Goal: Task Accomplishment & Management: Manage account settings

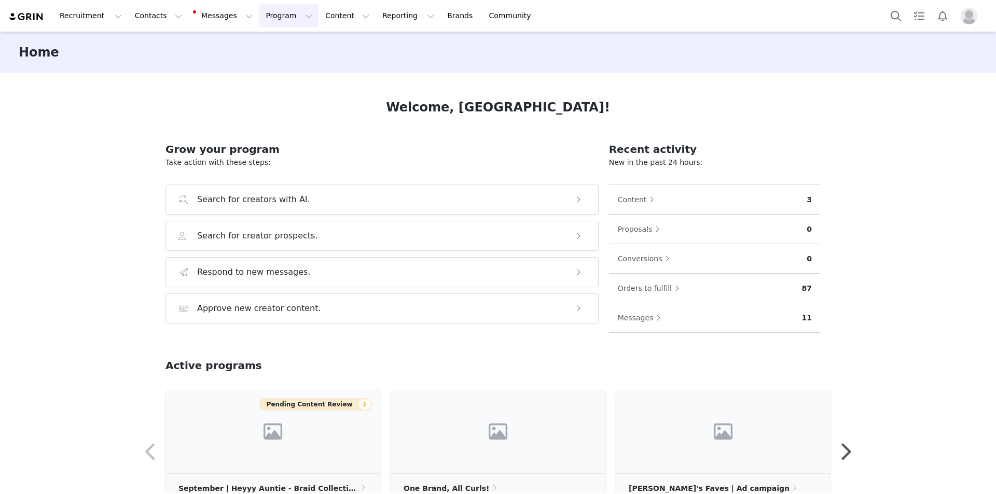
click at [266, 19] on button "Program Program" at bounding box center [288, 15] width 59 height 23
click at [278, 42] on div "Activations" at bounding box center [274, 45] width 69 height 11
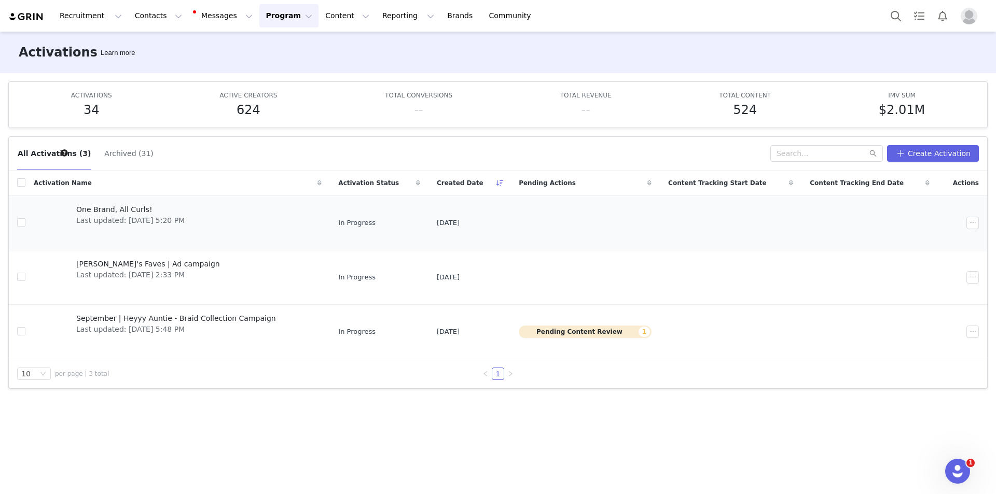
click at [147, 217] on span "Last updated: [DATE] 5:20 PM" at bounding box center [130, 220] width 108 height 11
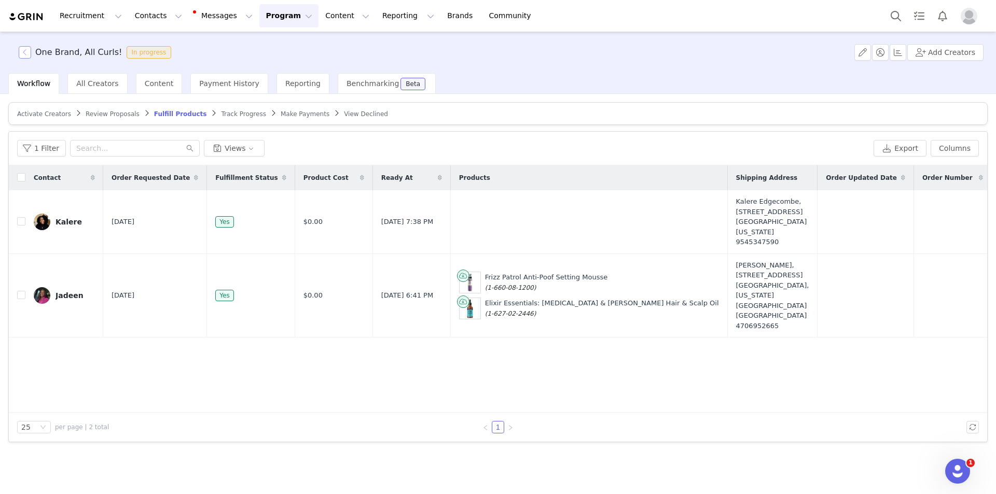
click at [27, 50] on button "button" at bounding box center [25, 52] width 12 height 12
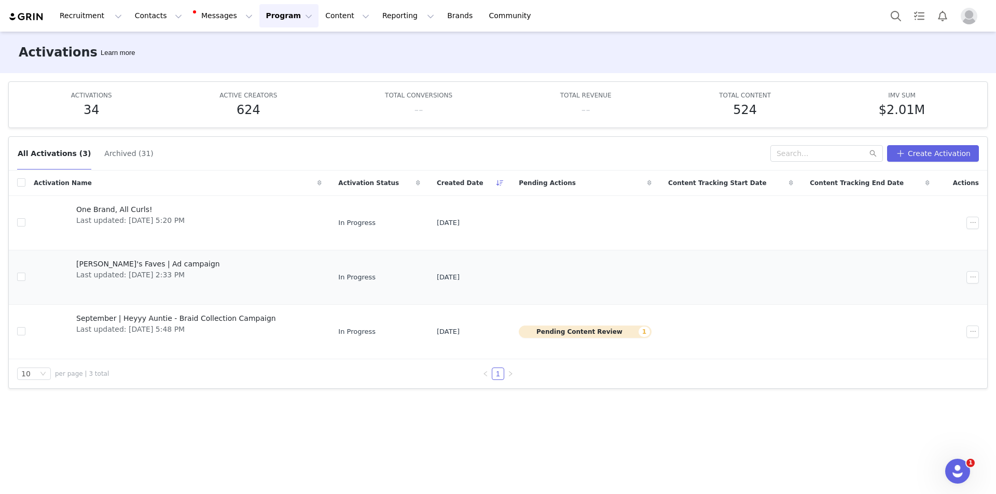
click at [154, 275] on span "Last updated: [DATE] 2:33 PM" at bounding box center [148, 275] width 144 height 11
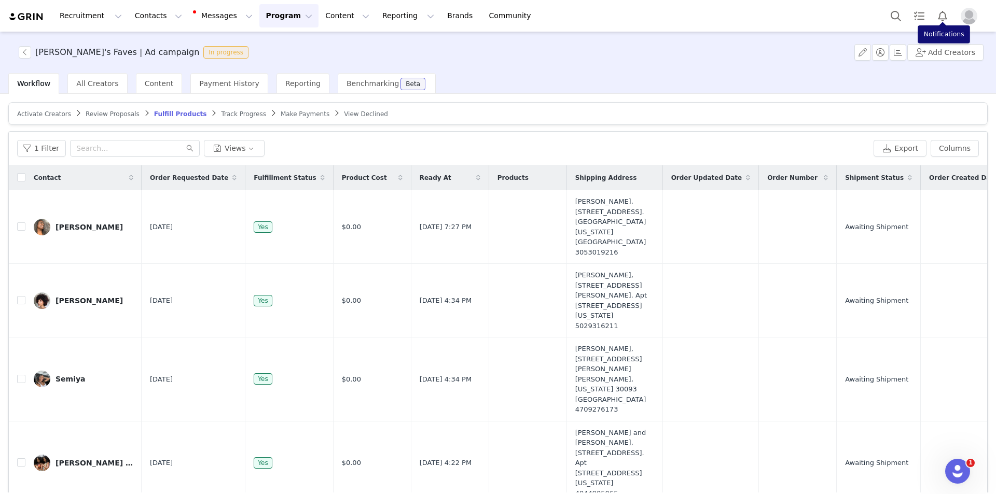
click at [970, 11] on img "Profile" at bounding box center [969, 16] width 17 height 17
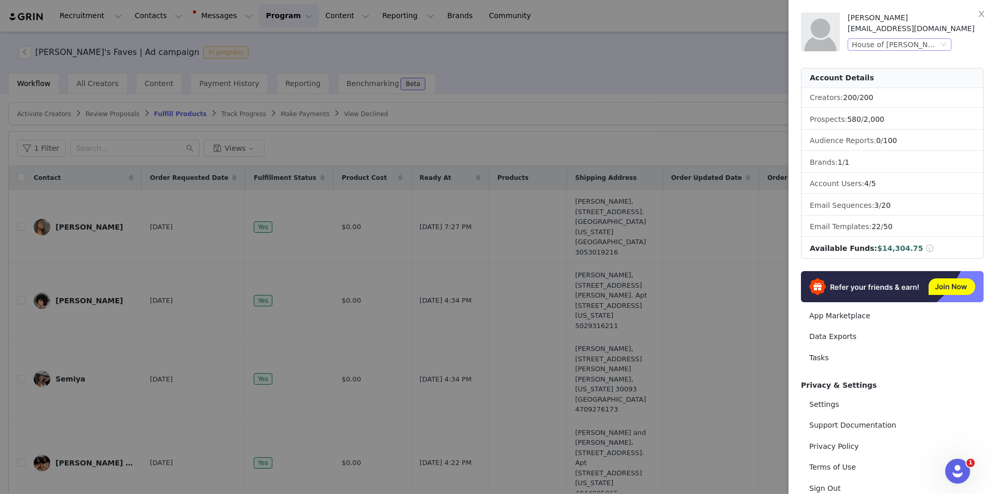
click at [928, 49] on div "House of [PERSON_NAME], Inc. (Aunt [PERSON_NAME]’s)" at bounding box center [895, 44] width 87 height 11
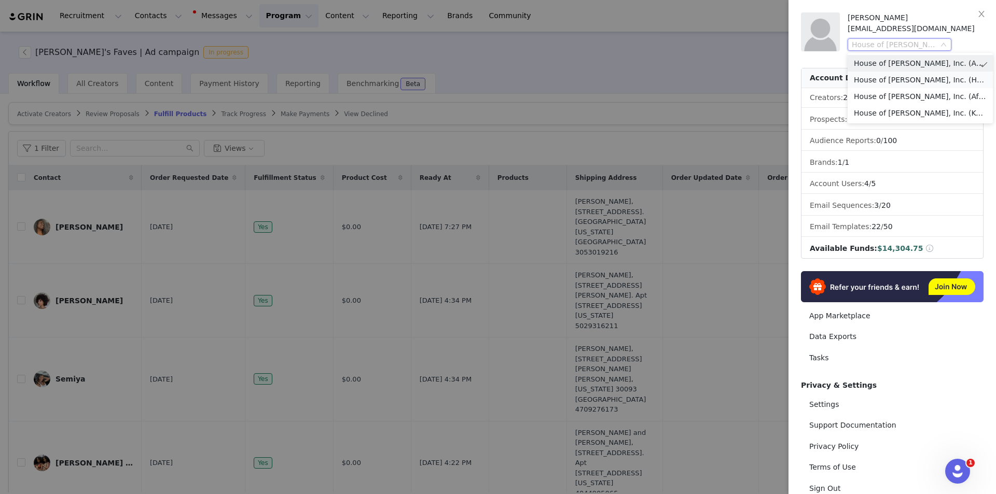
click at [942, 78] on li "House of [PERSON_NAME], Inc. (Hollywood Beauty)" at bounding box center [919, 80] width 145 height 17
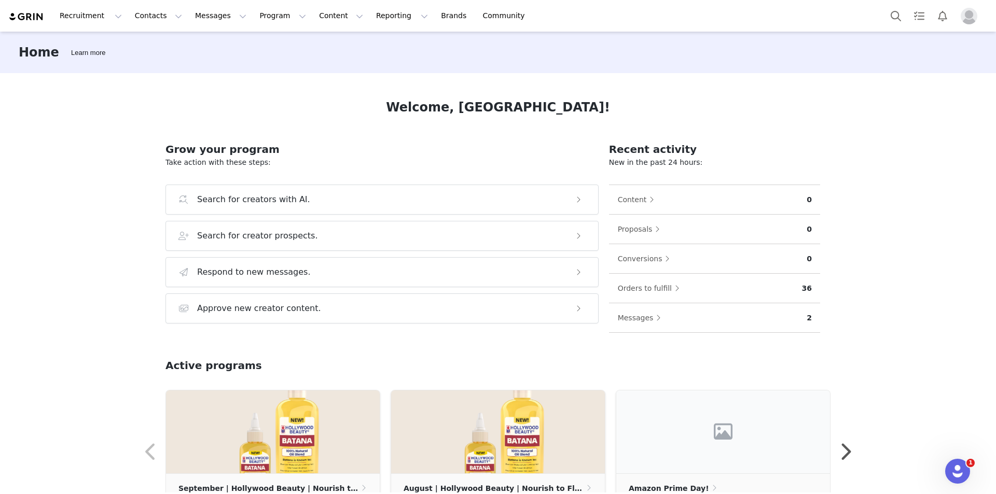
click at [964, 16] on img "Profile" at bounding box center [969, 16] width 17 height 17
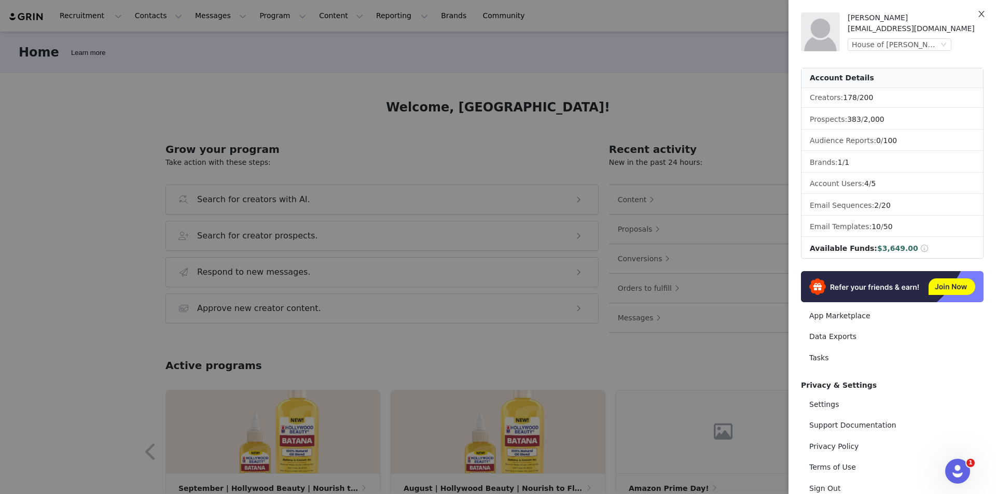
click at [984, 15] on icon "icon: close" at bounding box center [981, 14] width 8 height 8
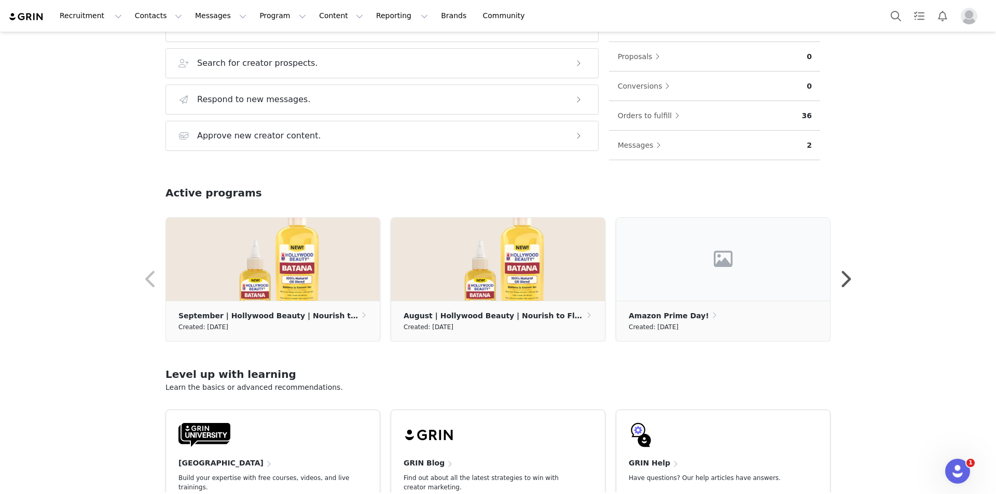
scroll to position [231, 0]
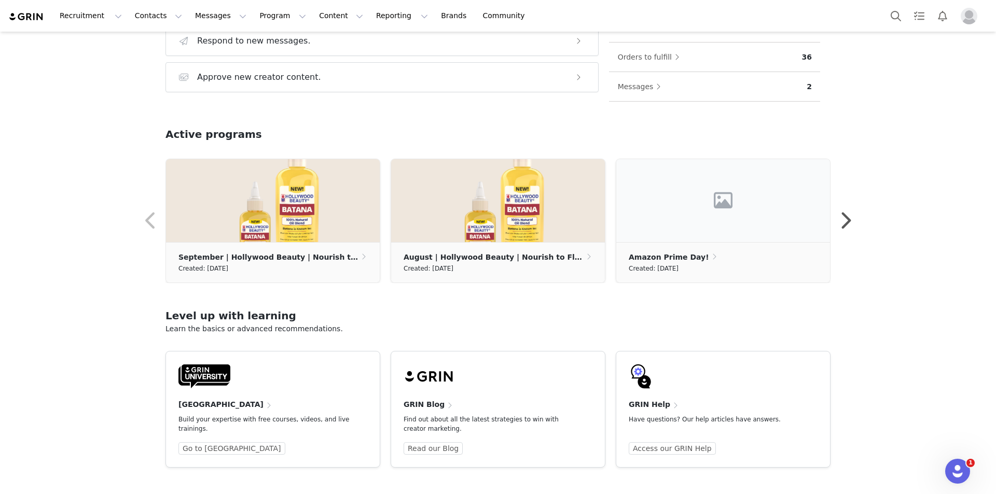
click at [962, 16] on img "Profile" at bounding box center [969, 16] width 17 height 17
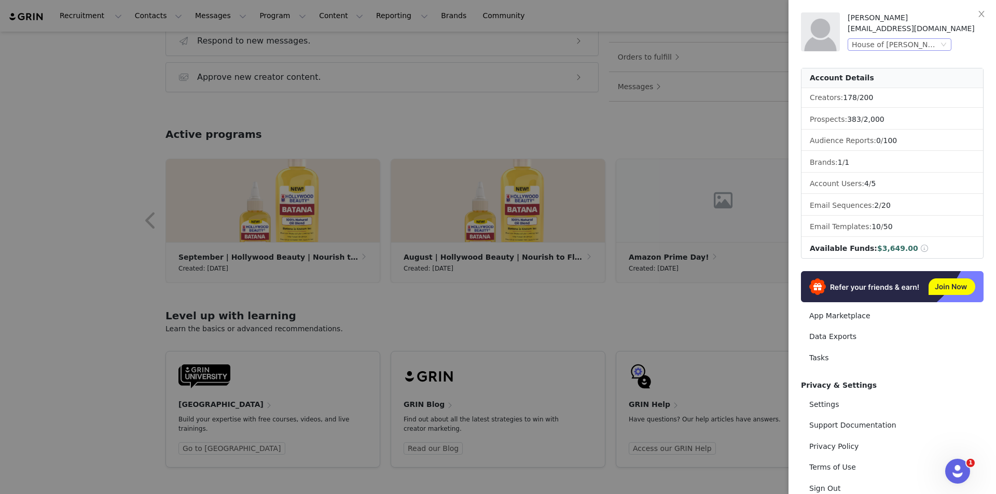
click at [935, 48] on div "House of [PERSON_NAME], Inc. (Hollywood Beauty)" at bounding box center [895, 44] width 87 height 11
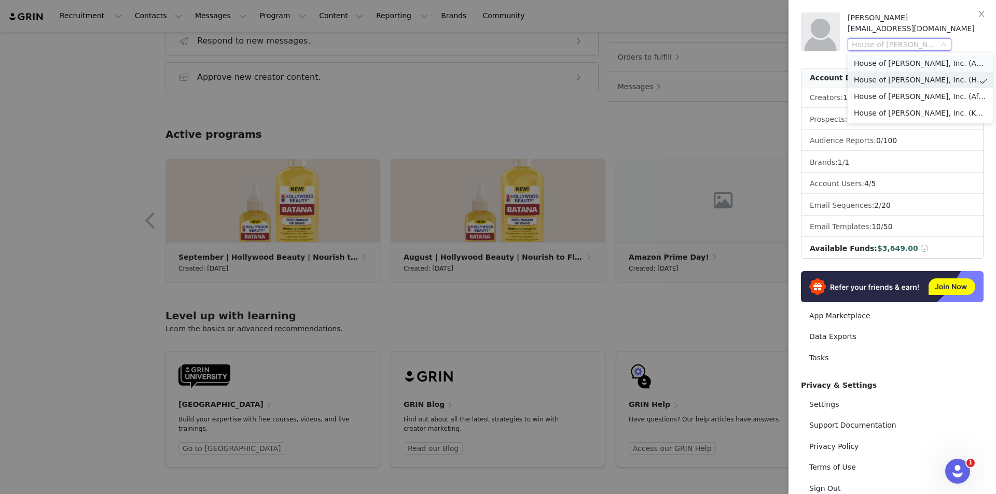
click at [952, 64] on li "House of [PERSON_NAME], Inc. (Aunt [PERSON_NAME]’s)" at bounding box center [919, 63] width 145 height 17
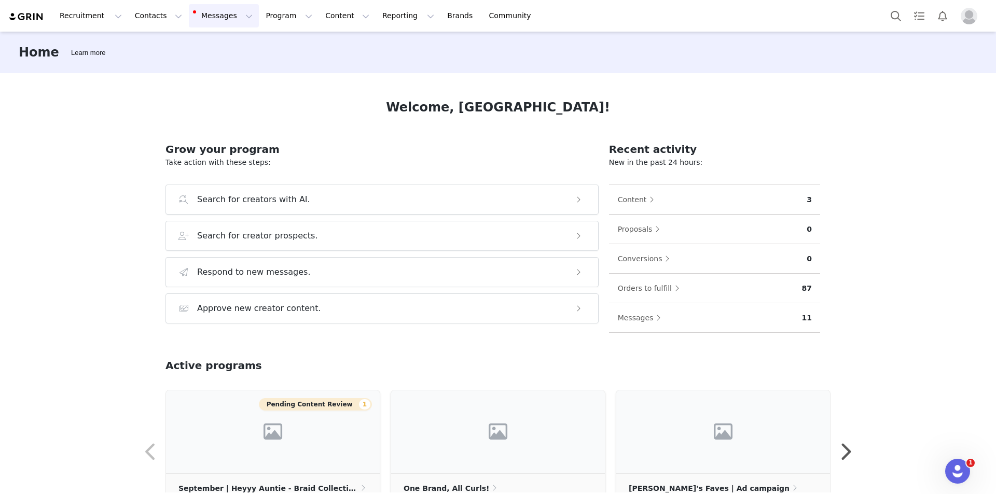
click at [210, 10] on button "Messages Messages" at bounding box center [224, 15] width 70 height 23
click at [297, 80] on div "Welcome, Sararesa! Grow your program Take action with these steps: Search for c…" at bounding box center [498, 283] width 715 height 420
